Goal: Complete application form

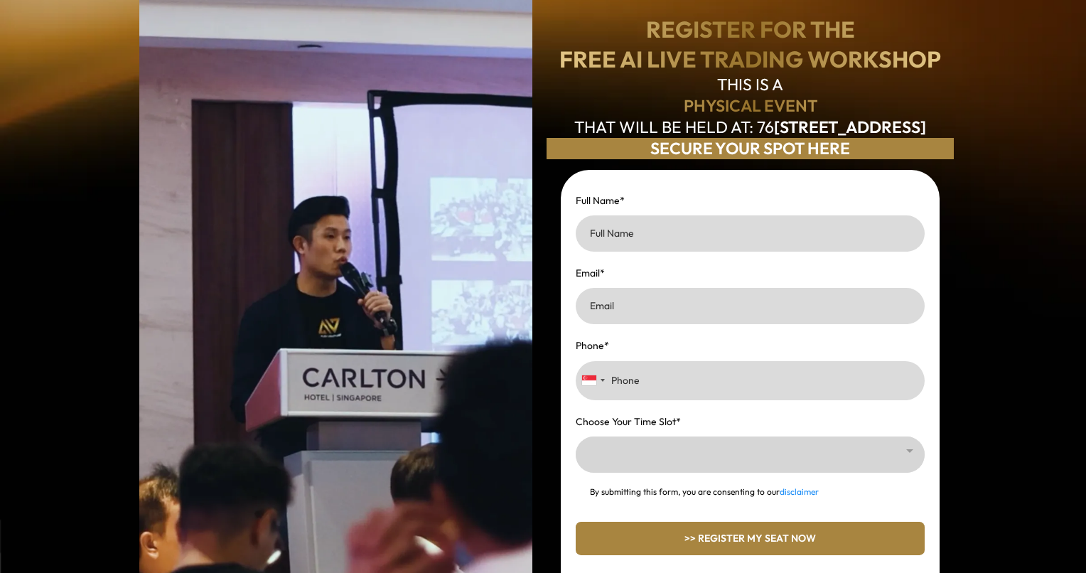
scroll to position [237, 0]
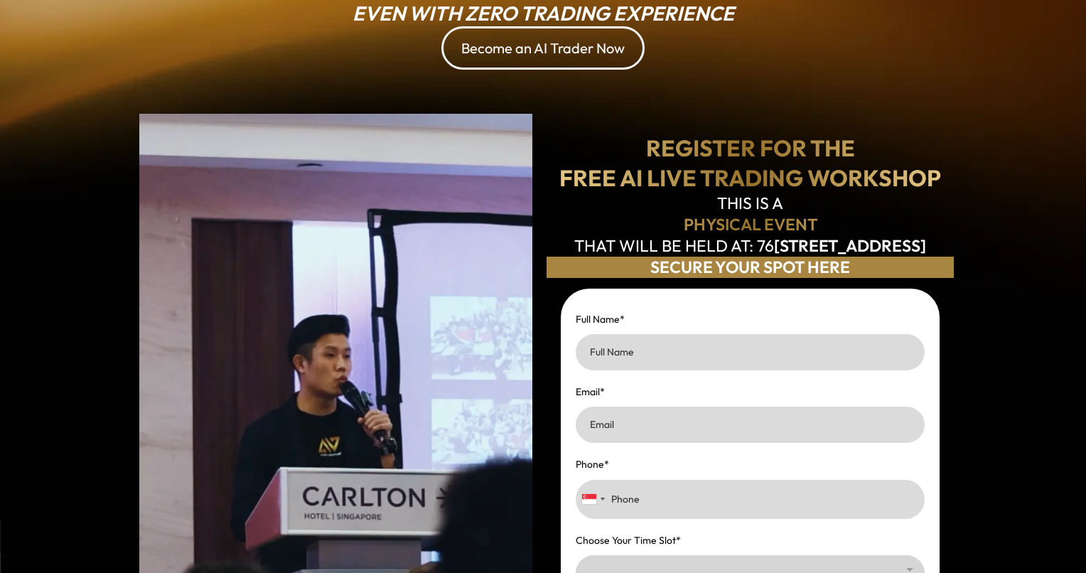
click at [763, 365] on input "Full Name *" at bounding box center [750, 352] width 349 height 36
type input "[PERSON_NAME]"
type input "[EMAIL_ADDRESS][DOMAIN_NAME]"
type input "9237 1237"
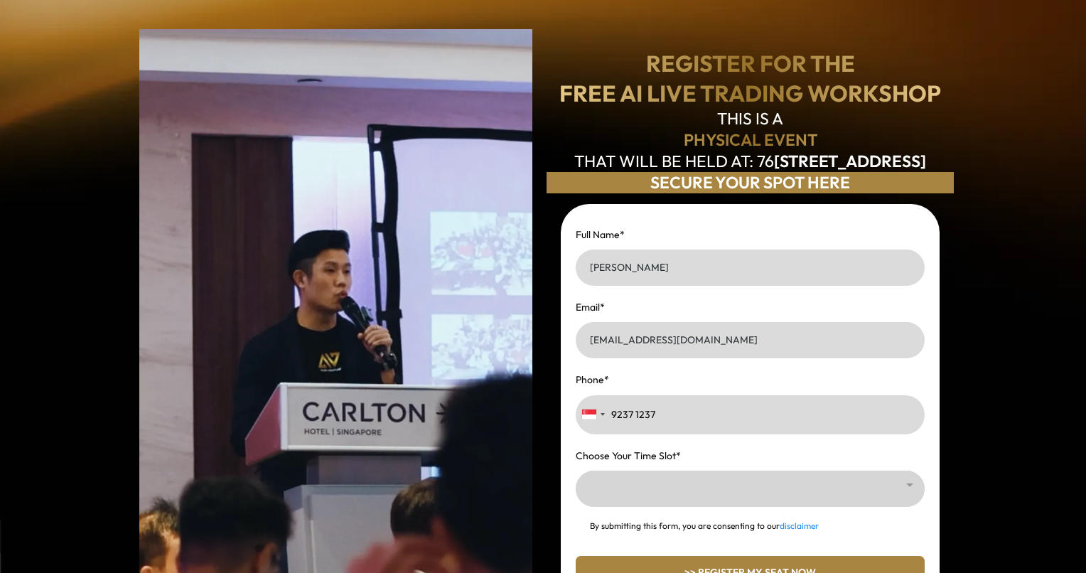
scroll to position [355, 0]
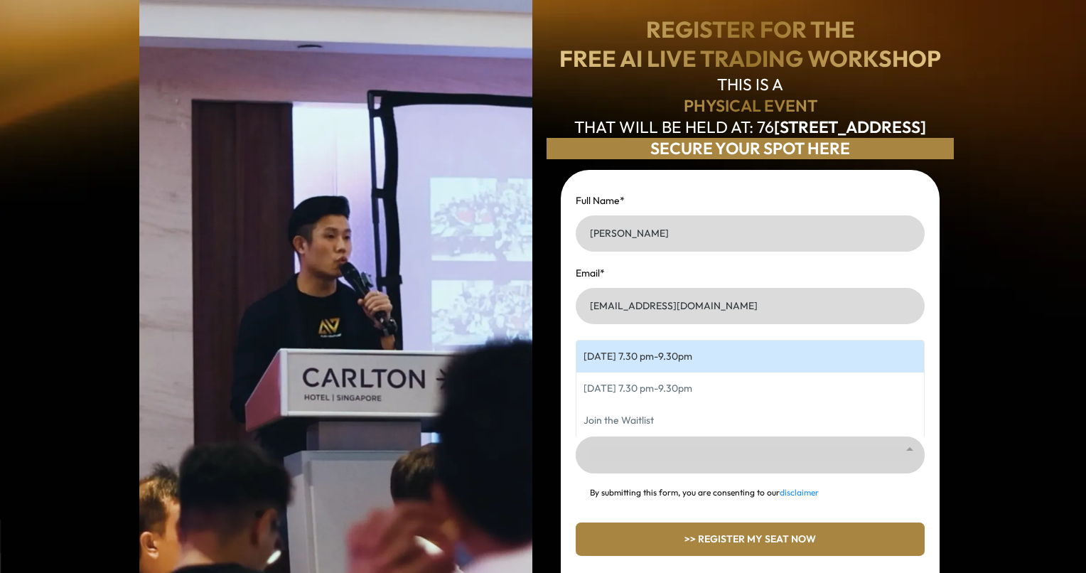
click at [724, 467] on div at bounding box center [750, 454] width 349 height 37
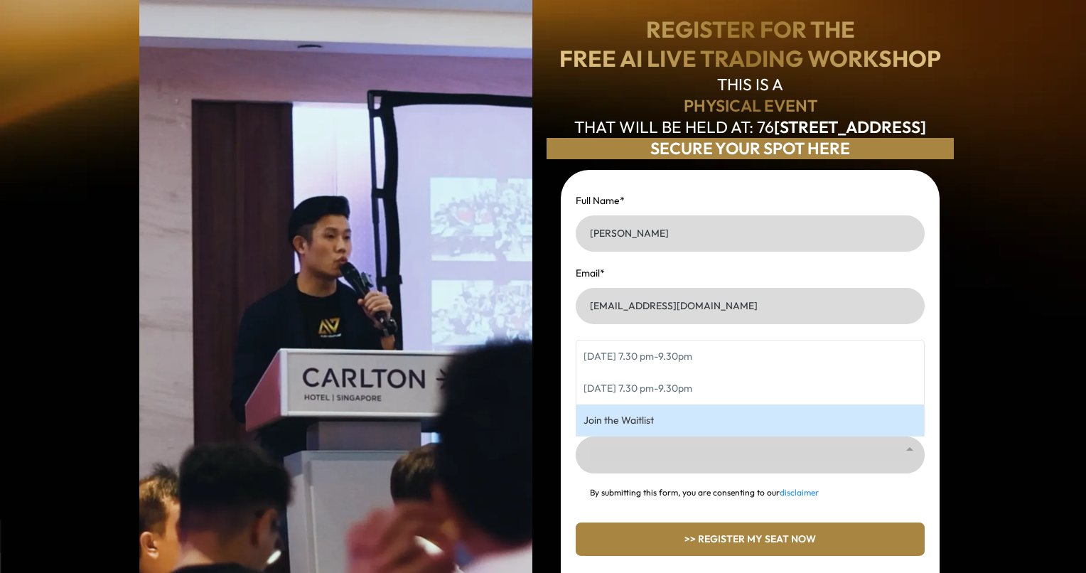
click at [1042, 461] on div "DISCOVER HOW THIS PIONEERING, VENTURE CAPITALIST-BACKED AI TECHNOLOGY IN [GEOGR…" at bounding box center [543, 267] width 1086 height 1245
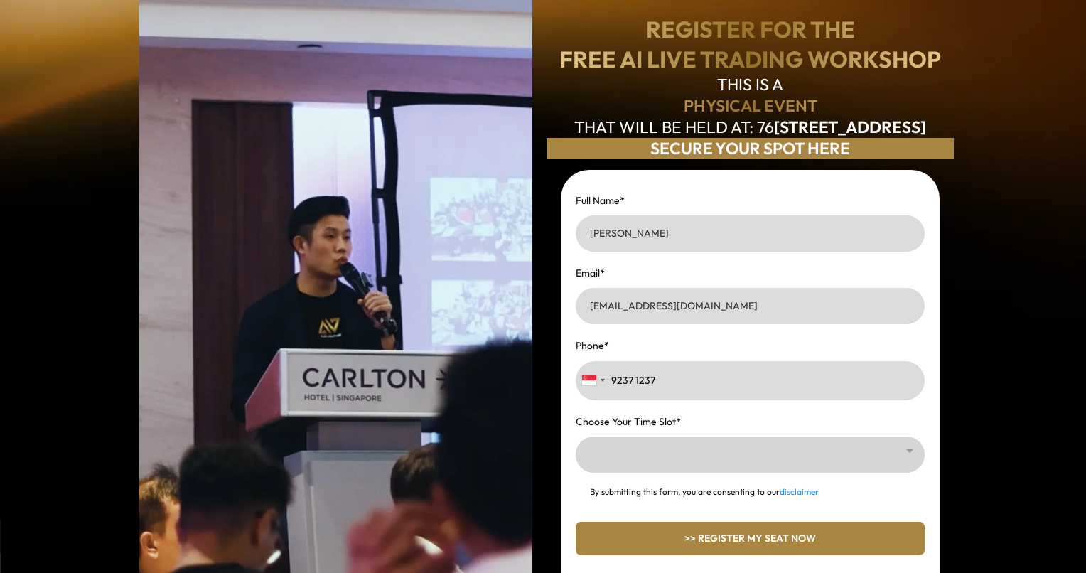
click at [765, 466] on div at bounding box center [750, 454] width 349 height 36
click at [987, 472] on div "DISCOVER HOW THIS PIONEERING, VENTURE CAPITALIST-BACKED AI TECHNOLOGY IN [GEOGR…" at bounding box center [543, 267] width 1086 height 1245
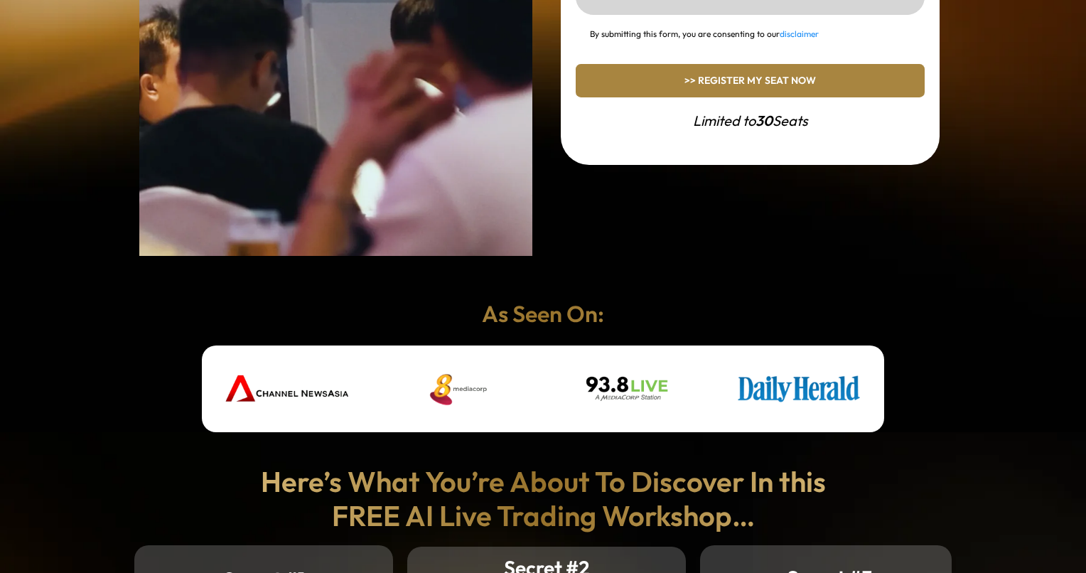
scroll to position [592, 0]
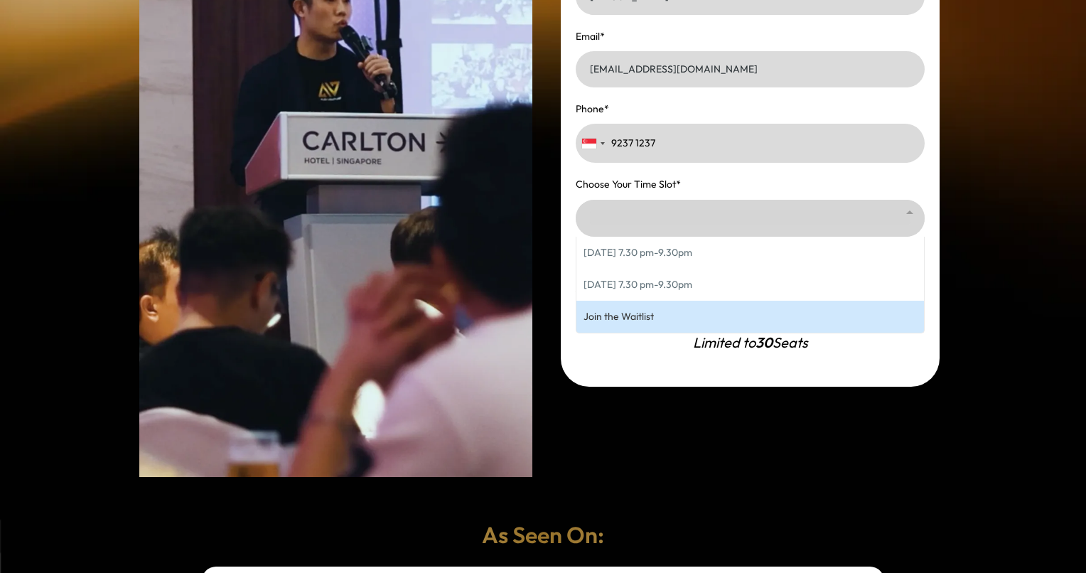
click at [812, 227] on div at bounding box center [750, 218] width 349 height 37
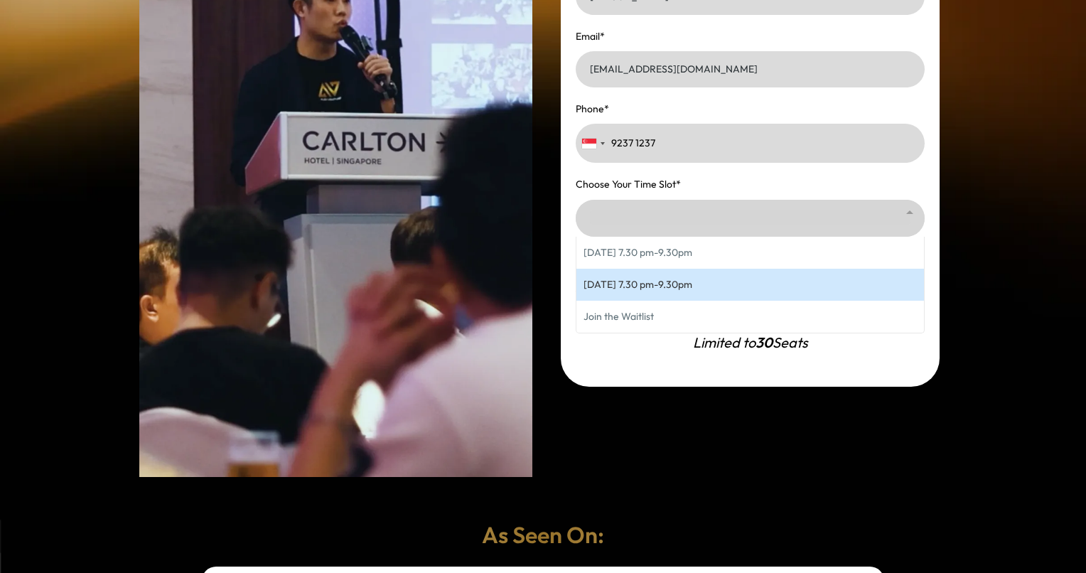
click at [993, 336] on div "DISCOVER HOW THIS PIONEERING, VENTURE CAPITALIST-BACKED AI TECHNOLOGY IN [GEOGR…" at bounding box center [543, 30] width 1086 height 1245
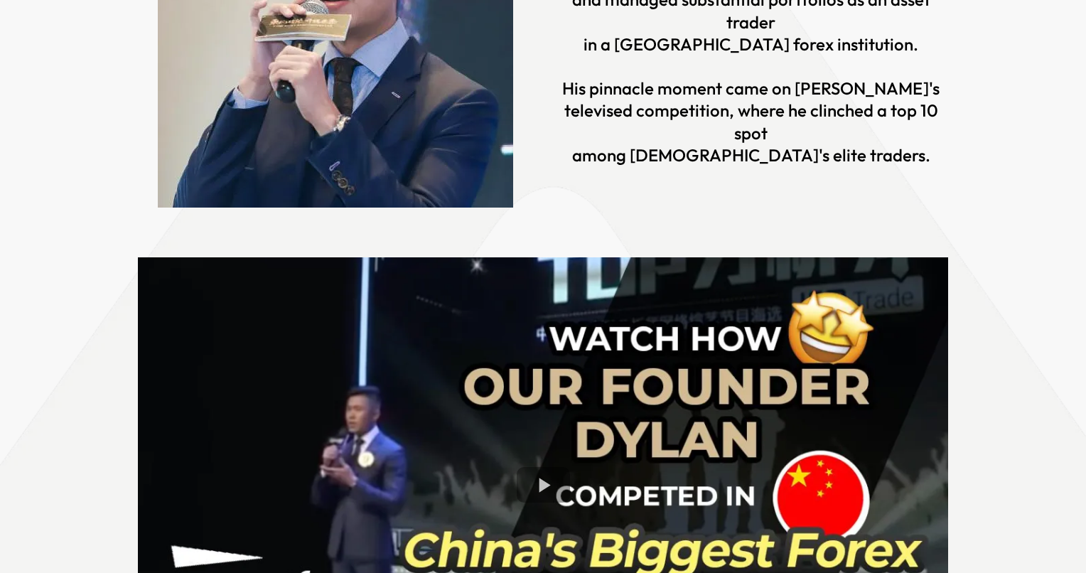
scroll to position [2607, 0]
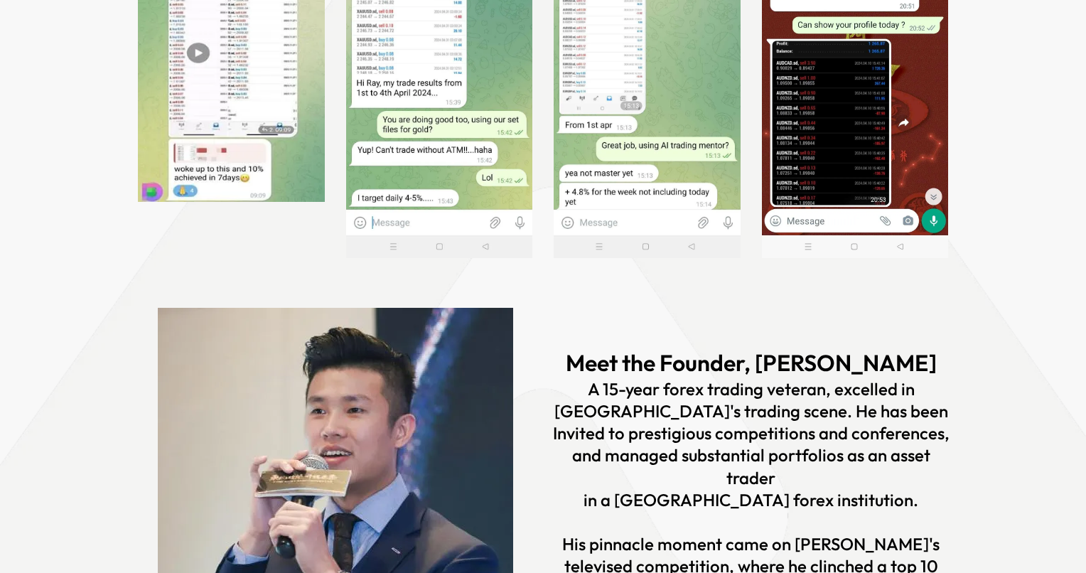
scroll to position [1658, 0]
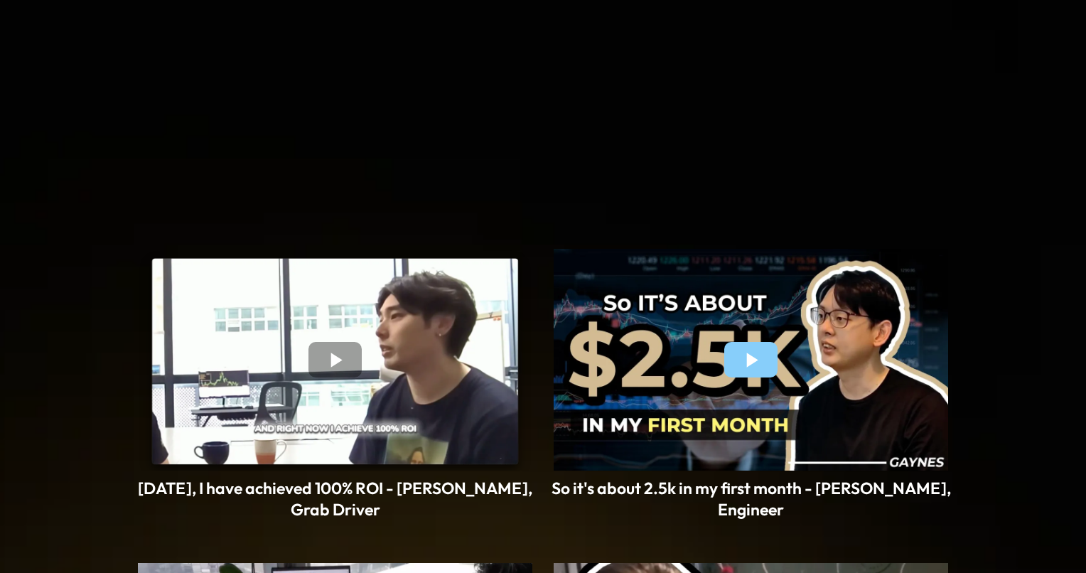
scroll to position [3673, 0]
